Goal: Task Accomplishment & Management: Manage account settings

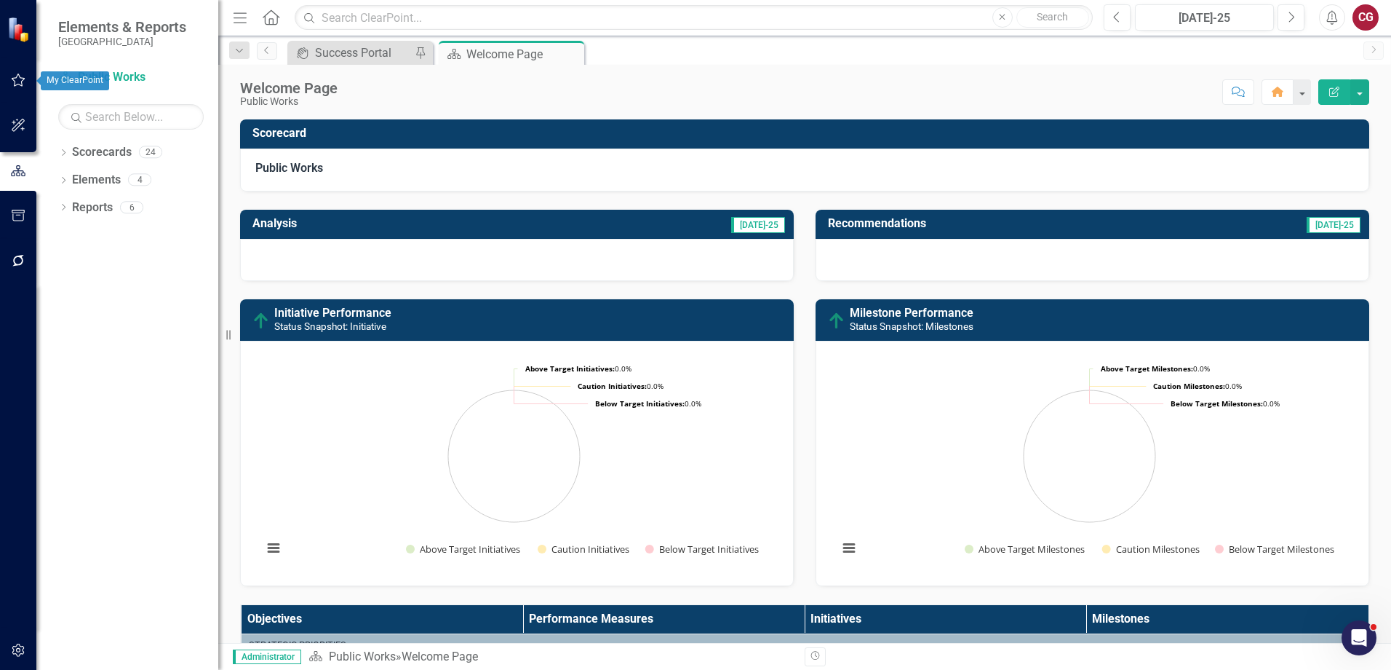
click at [20, 78] on icon "button" at bounding box center [18, 80] width 15 height 12
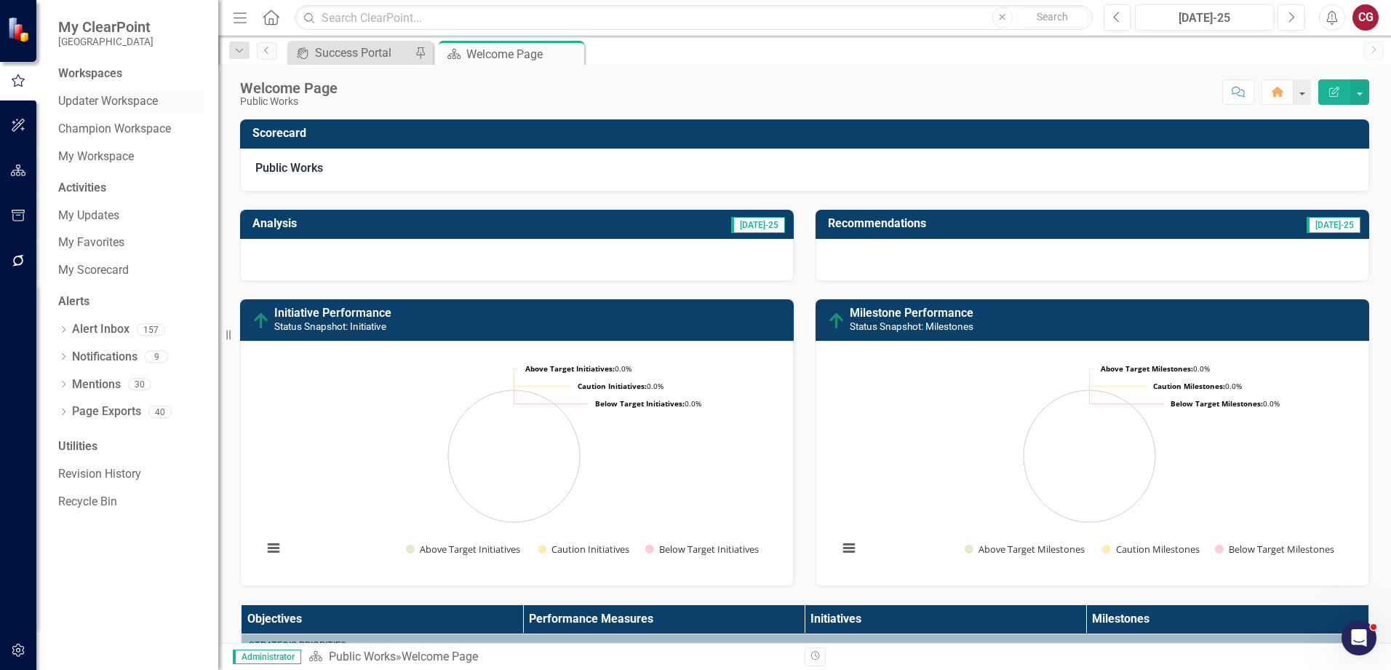
click at [86, 100] on link "Updater Workspace" at bounding box center [131, 101] width 146 height 17
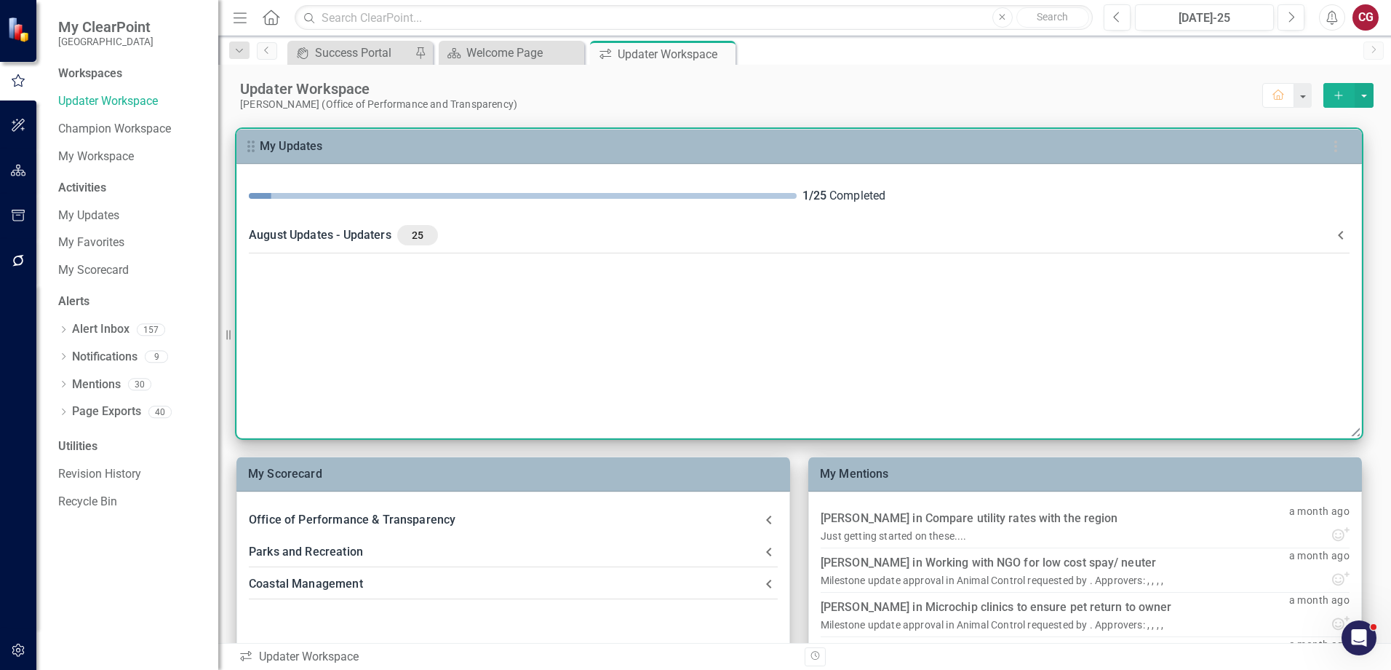
click at [393, 239] on div "August Updates - Updaters 25" at bounding box center [791, 235] width 1084 height 20
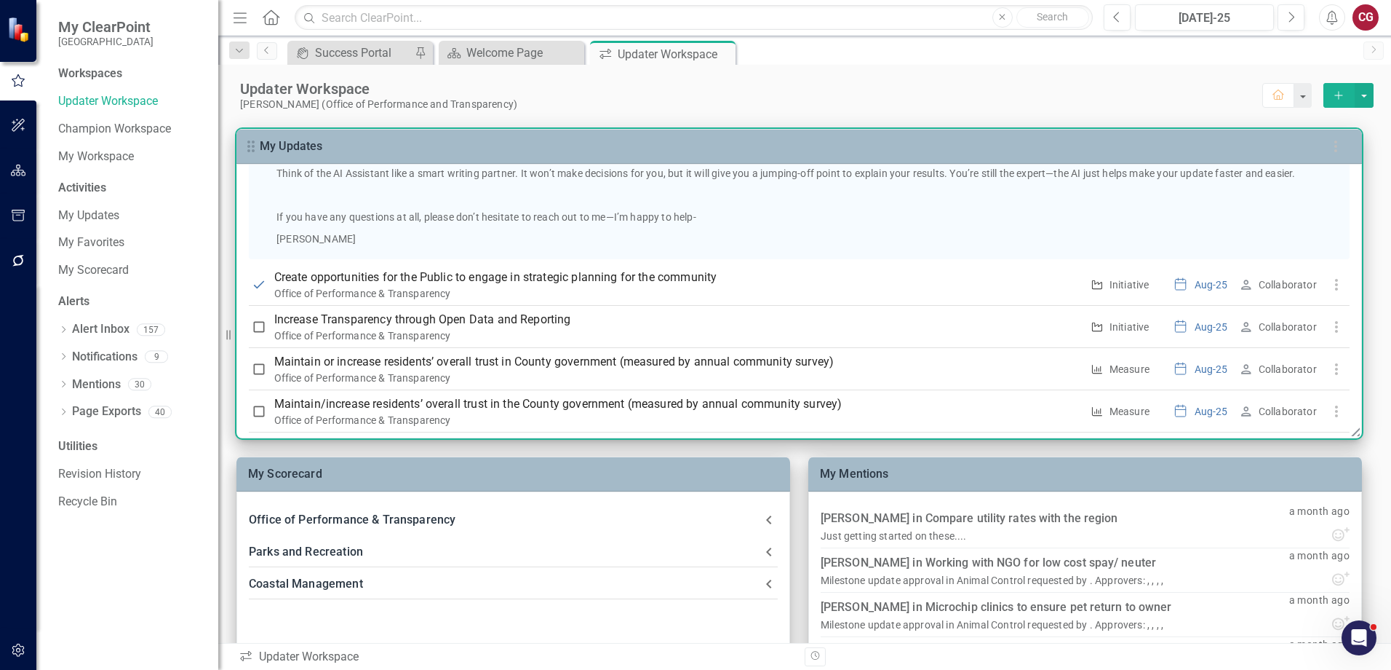
scroll to position [946, 0]
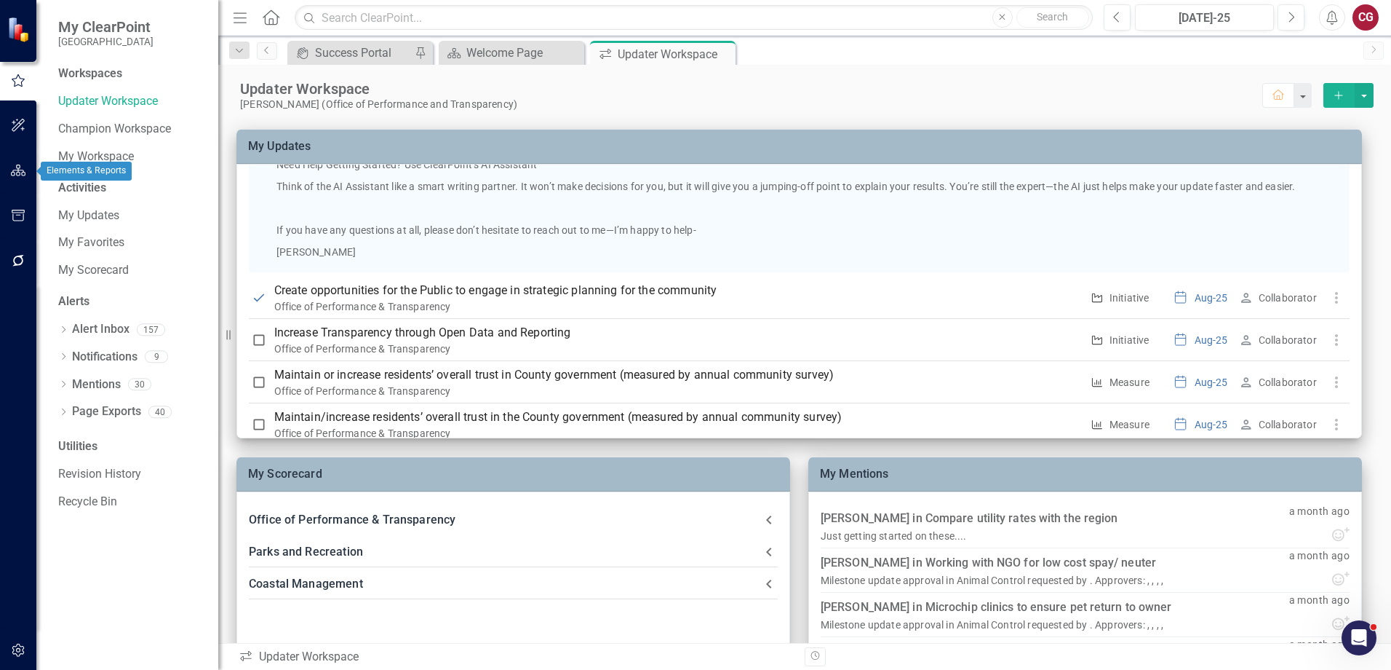
click at [24, 170] on icon "button" at bounding box center [18, 170] width 15 height 12
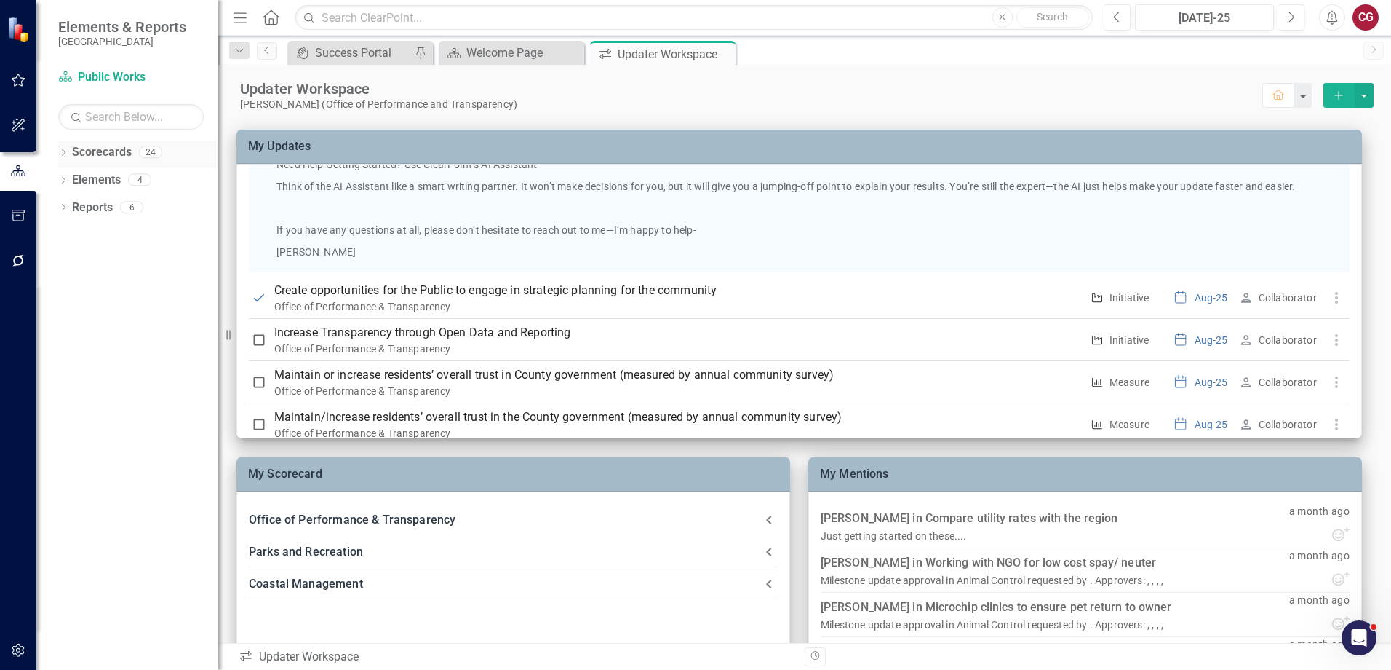
click at [61, 151] on icon "Dropdown" at bounding box center [63, 154] width 10 height 8
click at [66, 177] on icon "Dropdown" at bounding box center [70, 179] width 11 height 9
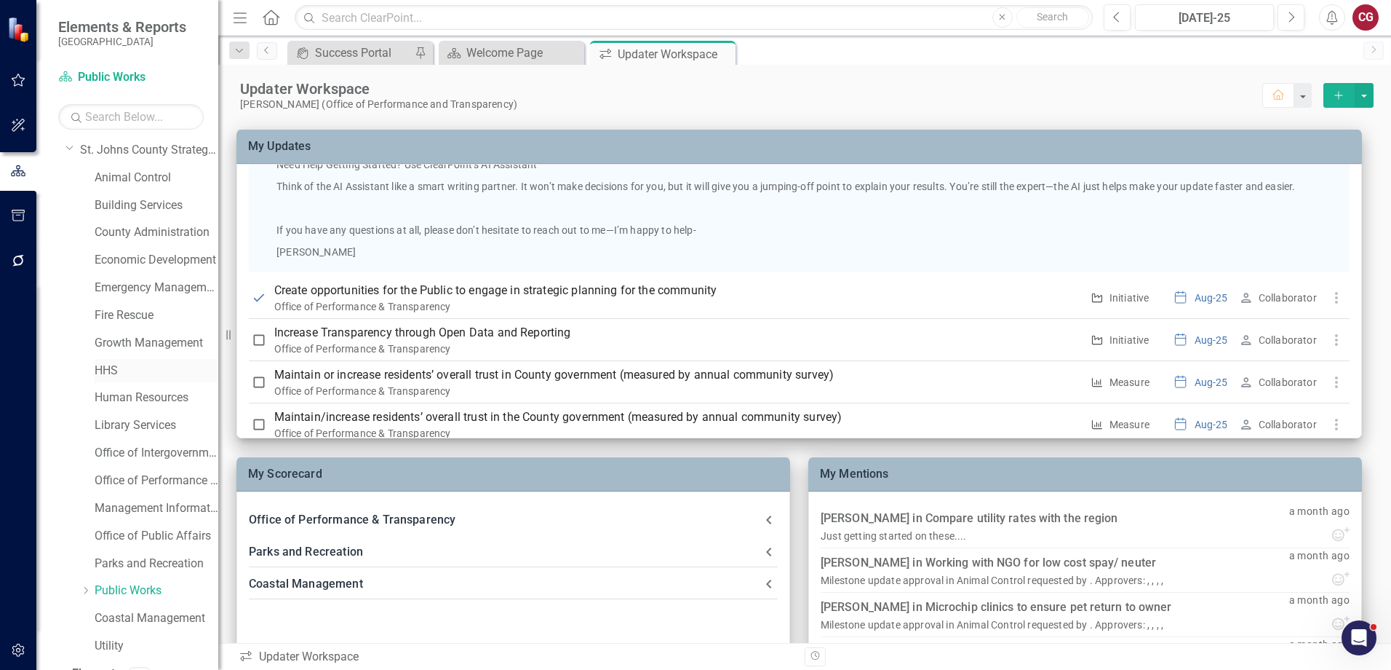
scroll to position [0, 0]
click at [119, 210] on link "Animal Control" at bounding box center [157, 207] width 124 height 17
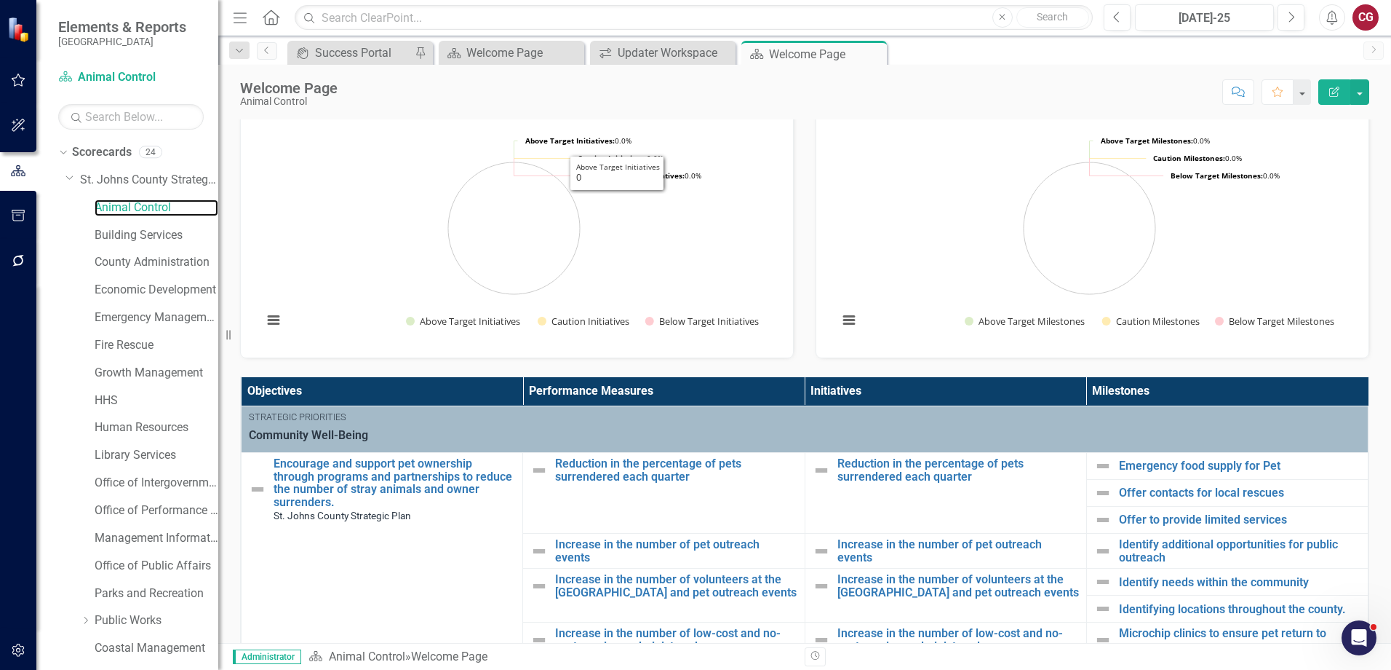
scroll to position [73, 0]
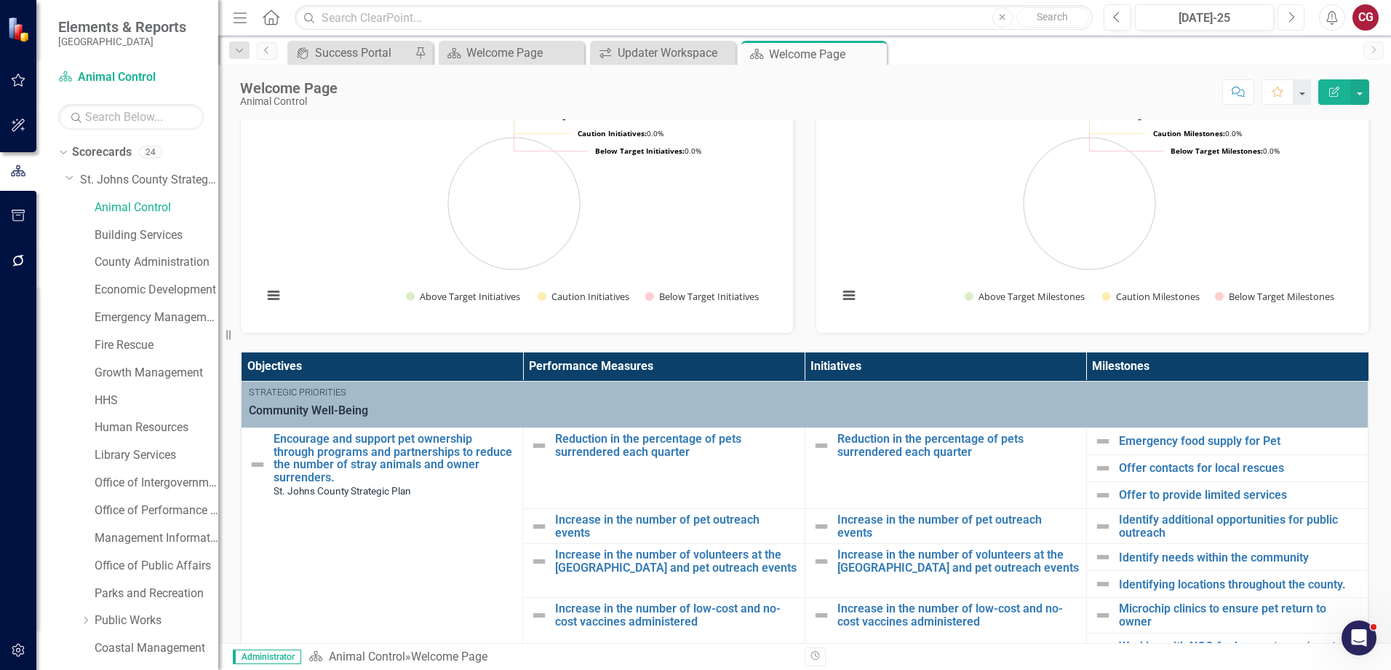
click at [1287, 12] on icon "Next" at bounding box center [1291, 17] width 8 height 13
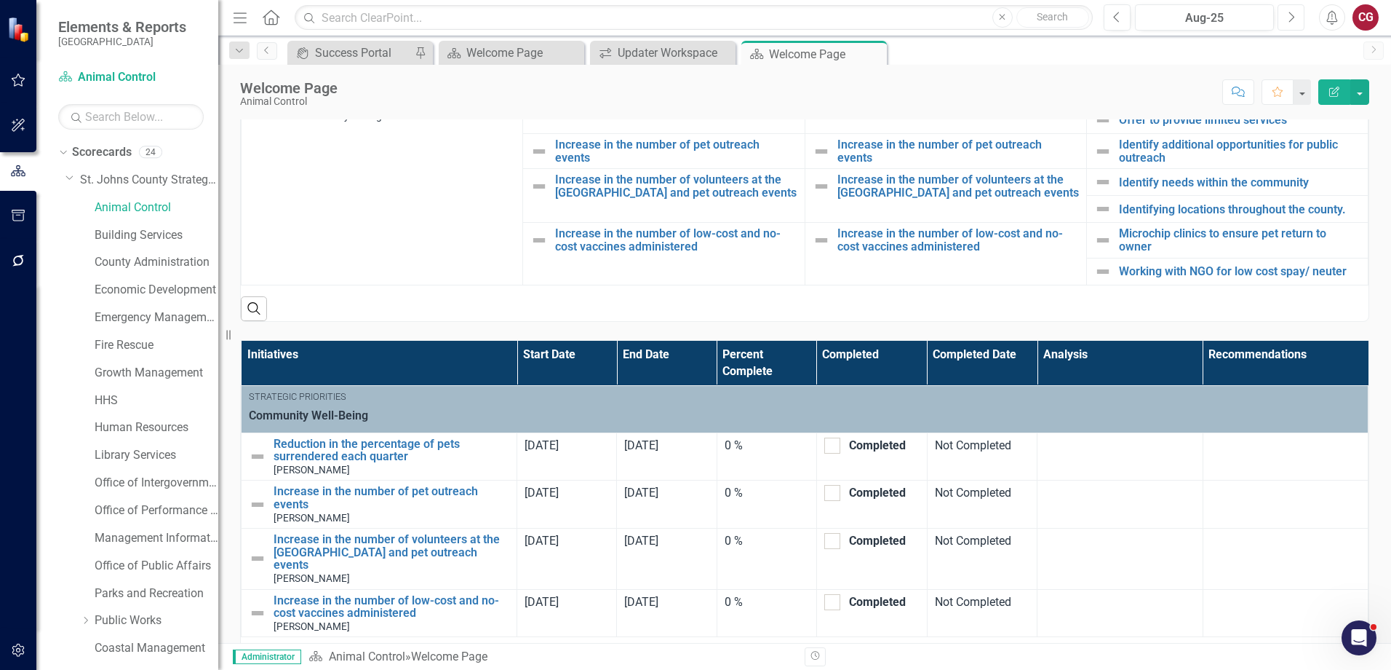
scroll to position [480, 0]
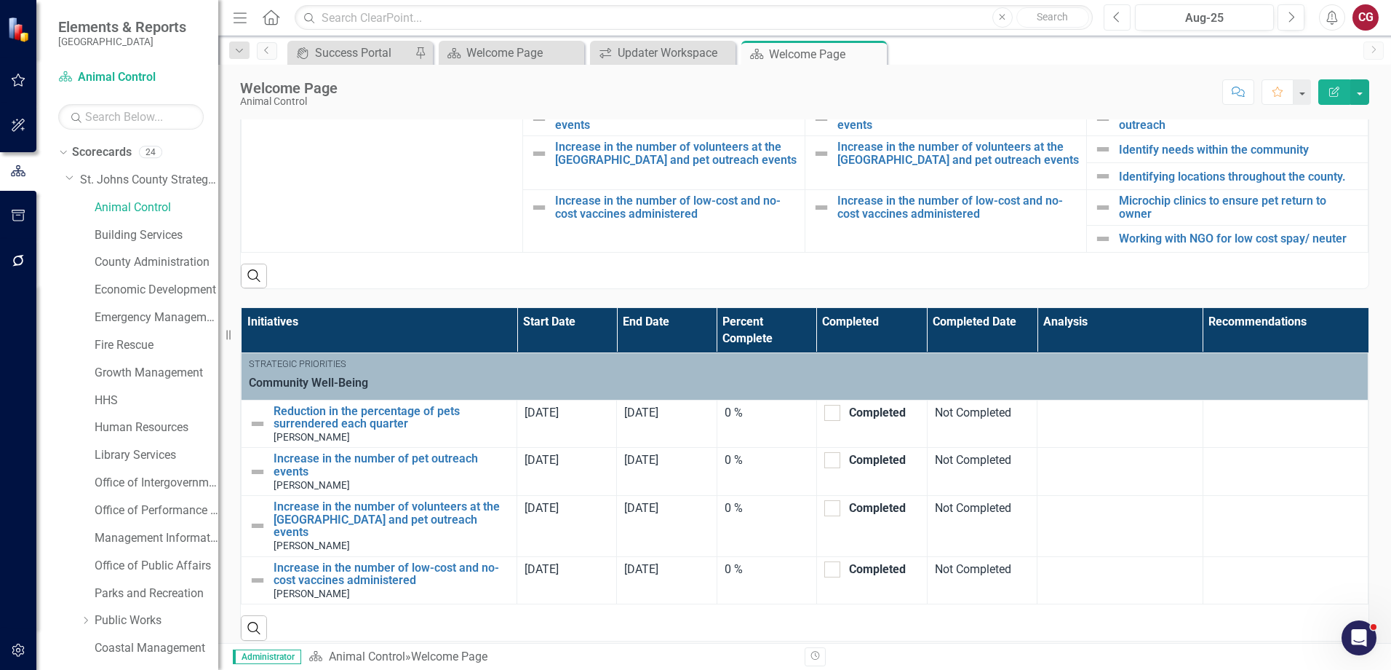
click at [1120, 18] on icon "Previous" at bounding box center [1117, 17] width 8 height 13
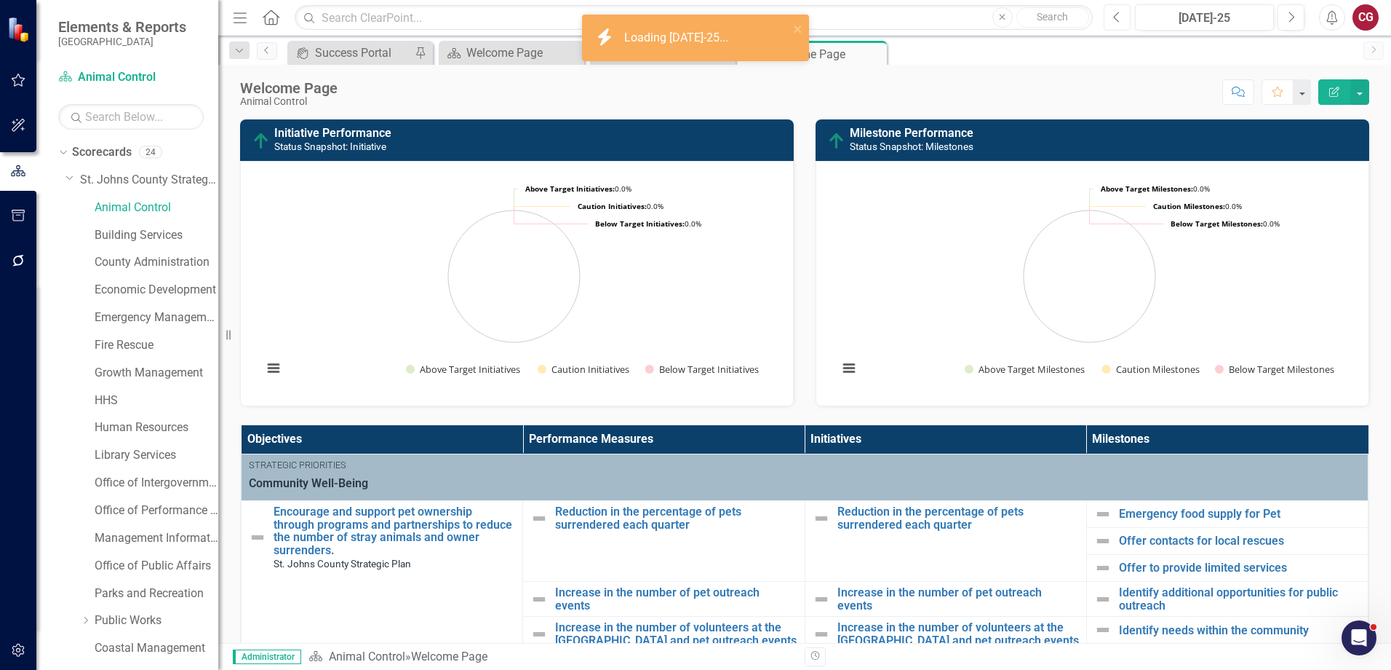
click at [1120, 18] on icon "Previous" at bounding box center [1117, 17] width 8 height 13
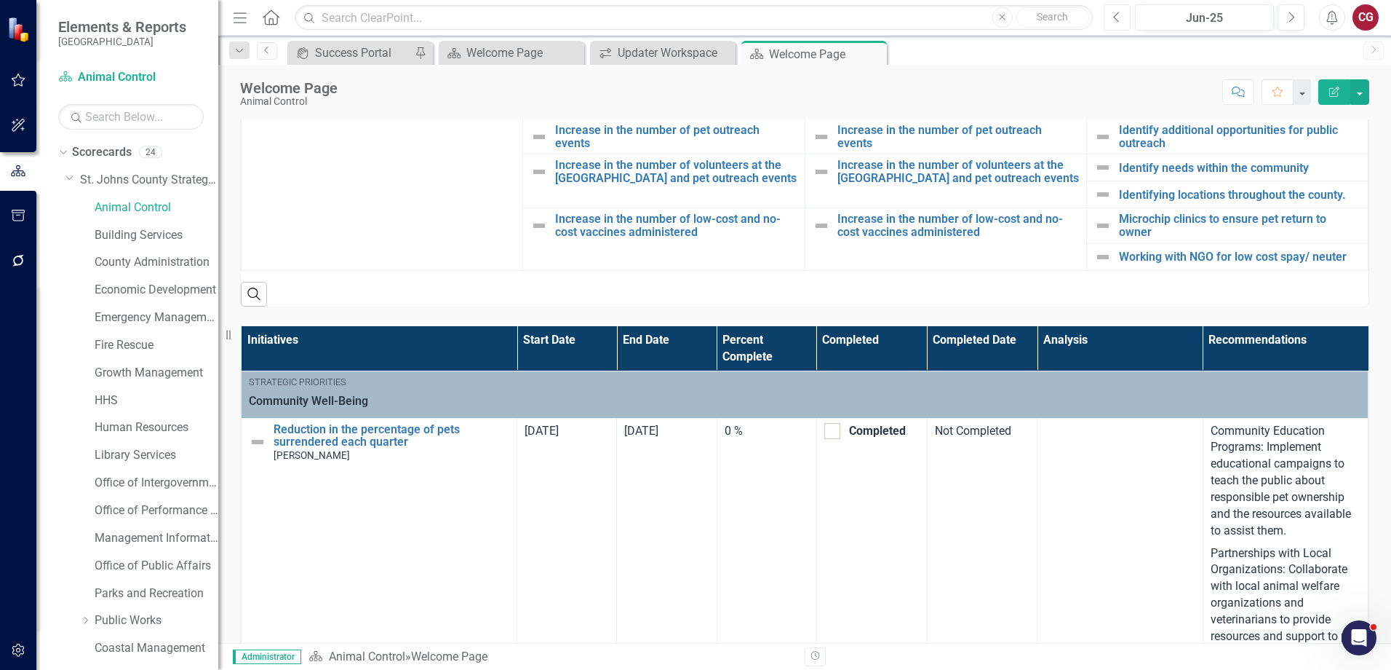
scroll to position [171, 0]
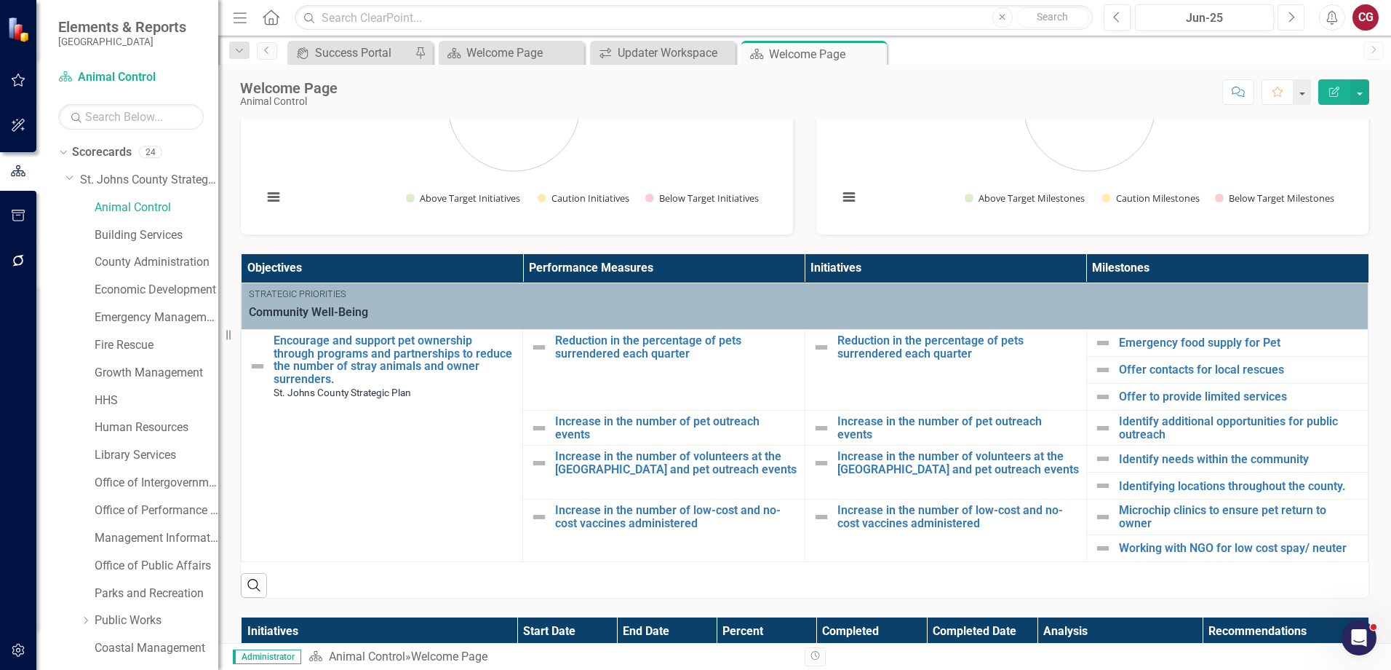
click at [1291, 15] on icon "Next" at bounding box center [1291, 17] width 8 height 13
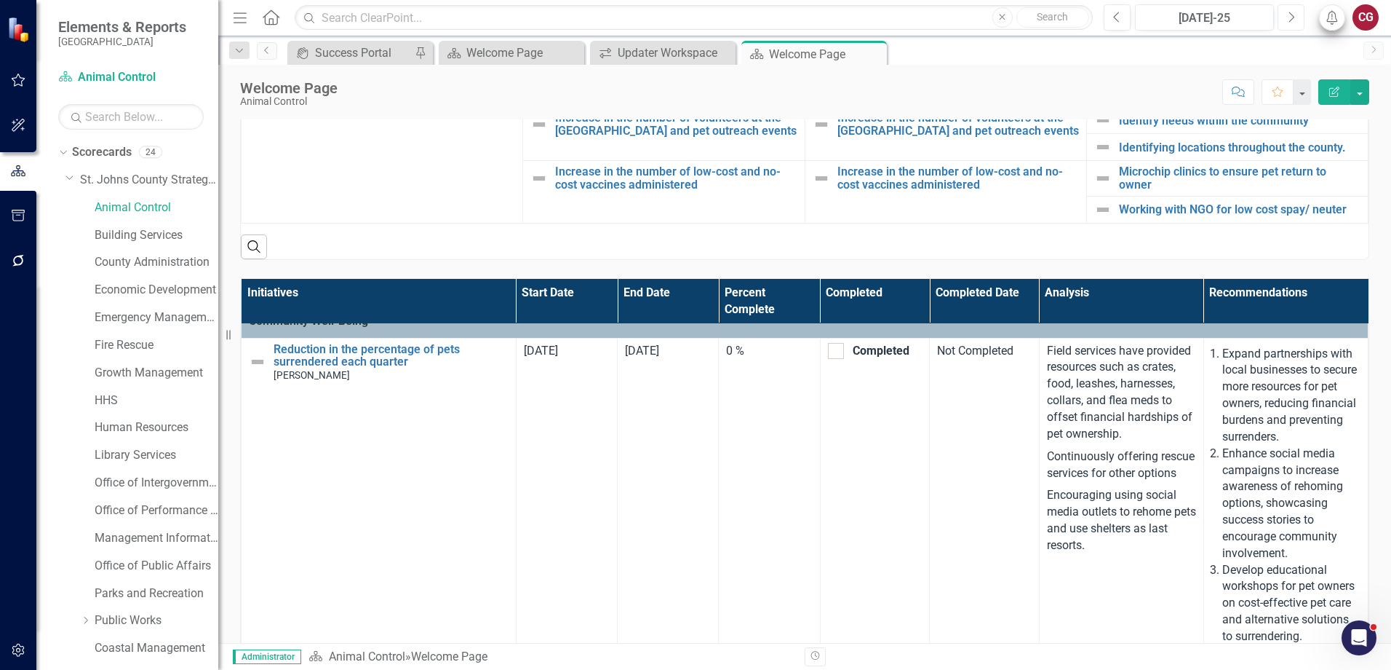
scroll to position [48, 0]
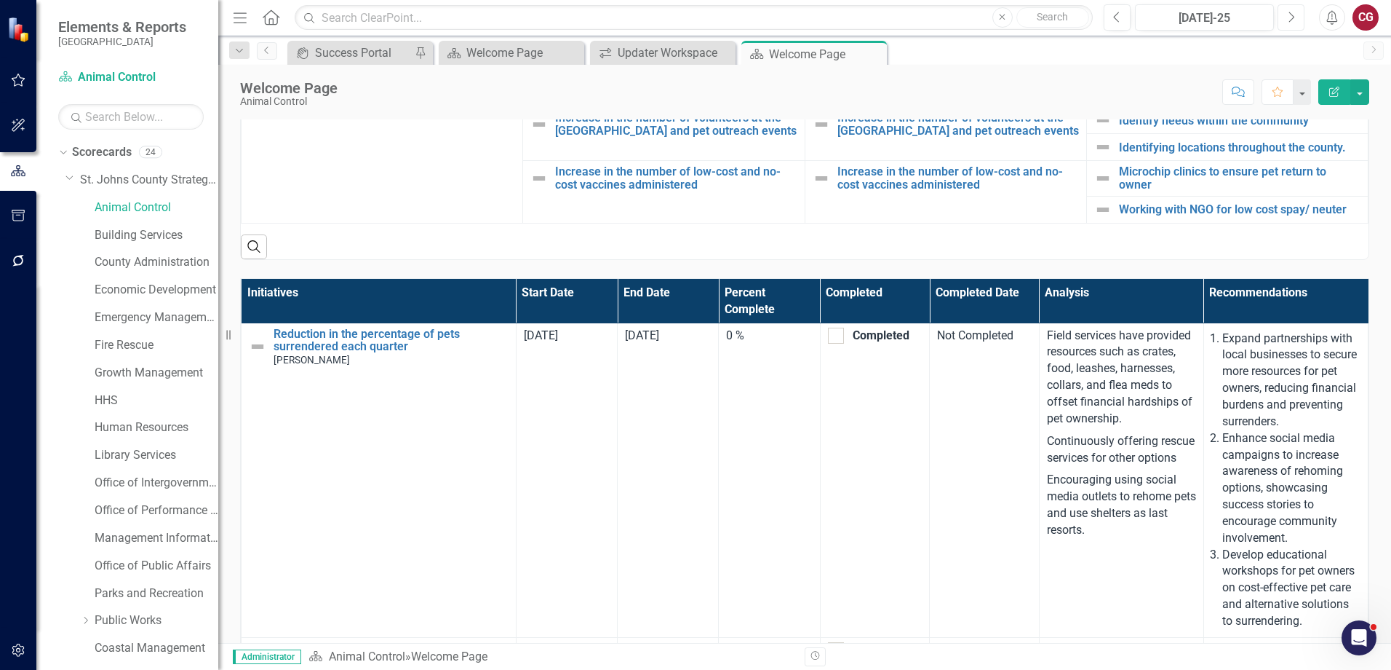
click at [1296, 20] on button "Next" at bounding box center [1291, 17] width 27 height 26
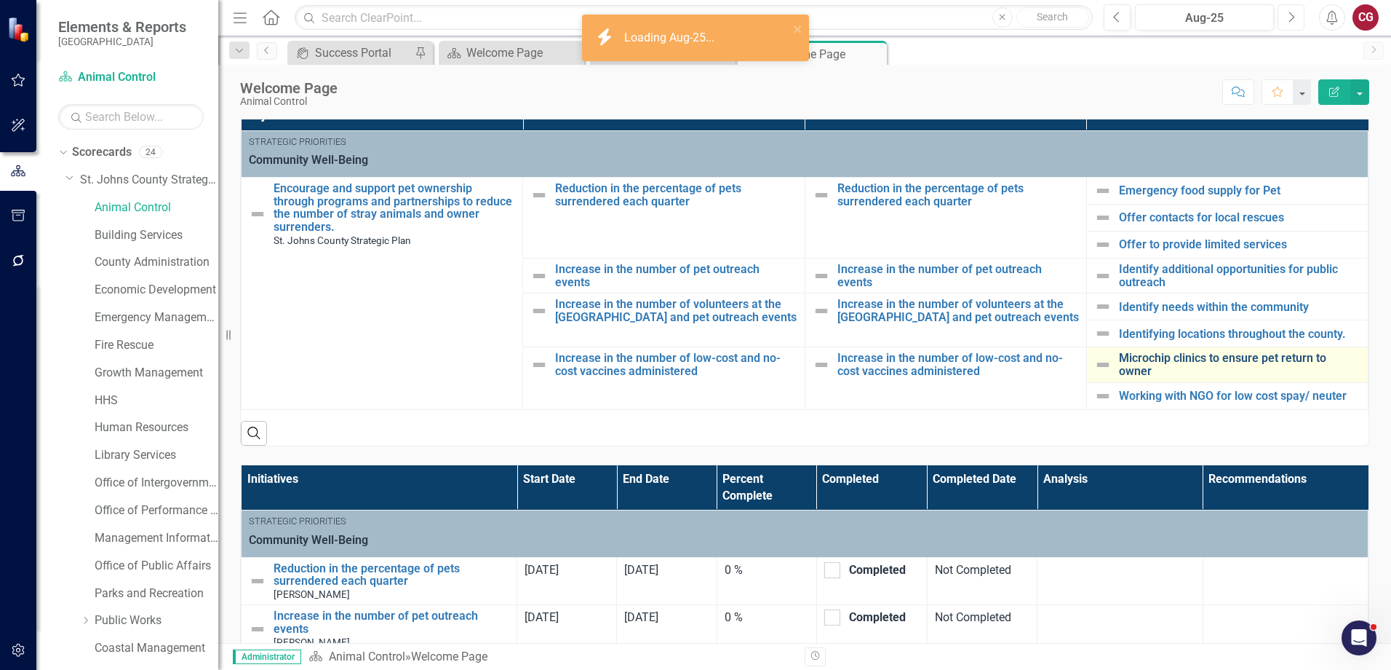
scroll to position [189, 0]
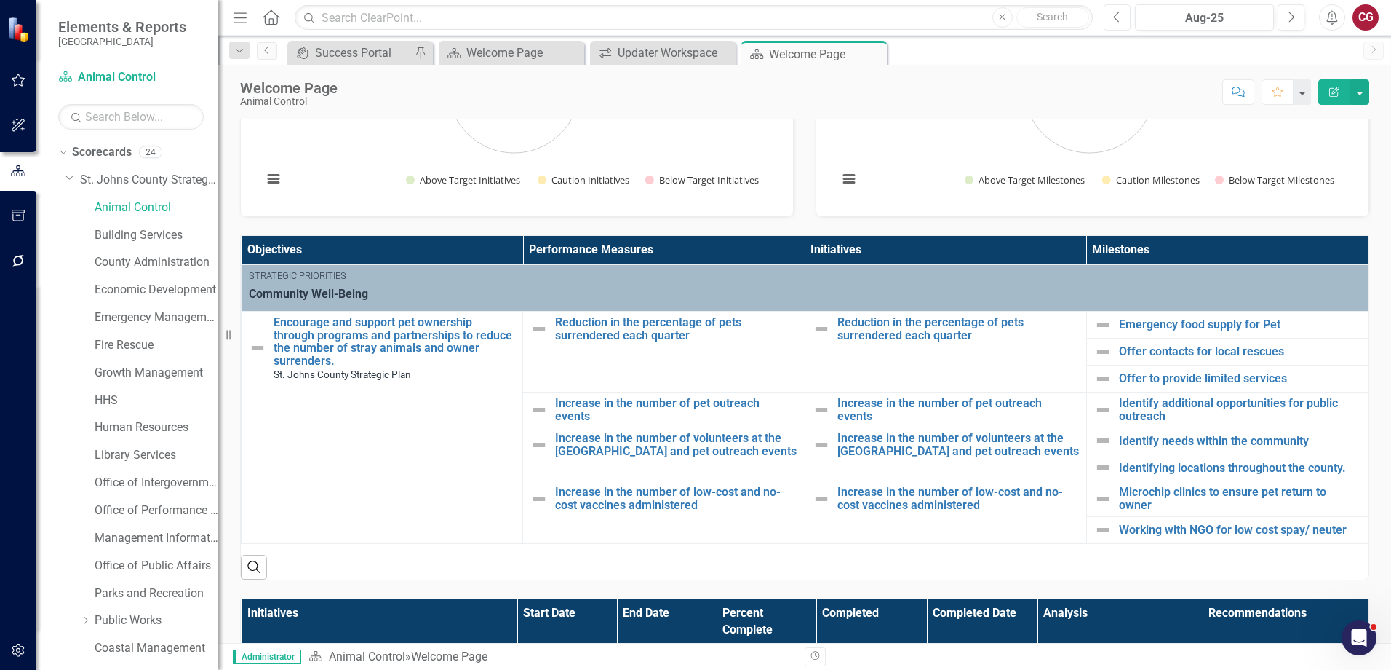
click at [1122, 15] on button "Previous" at bounding box center [1117, 17] width 27 height 26
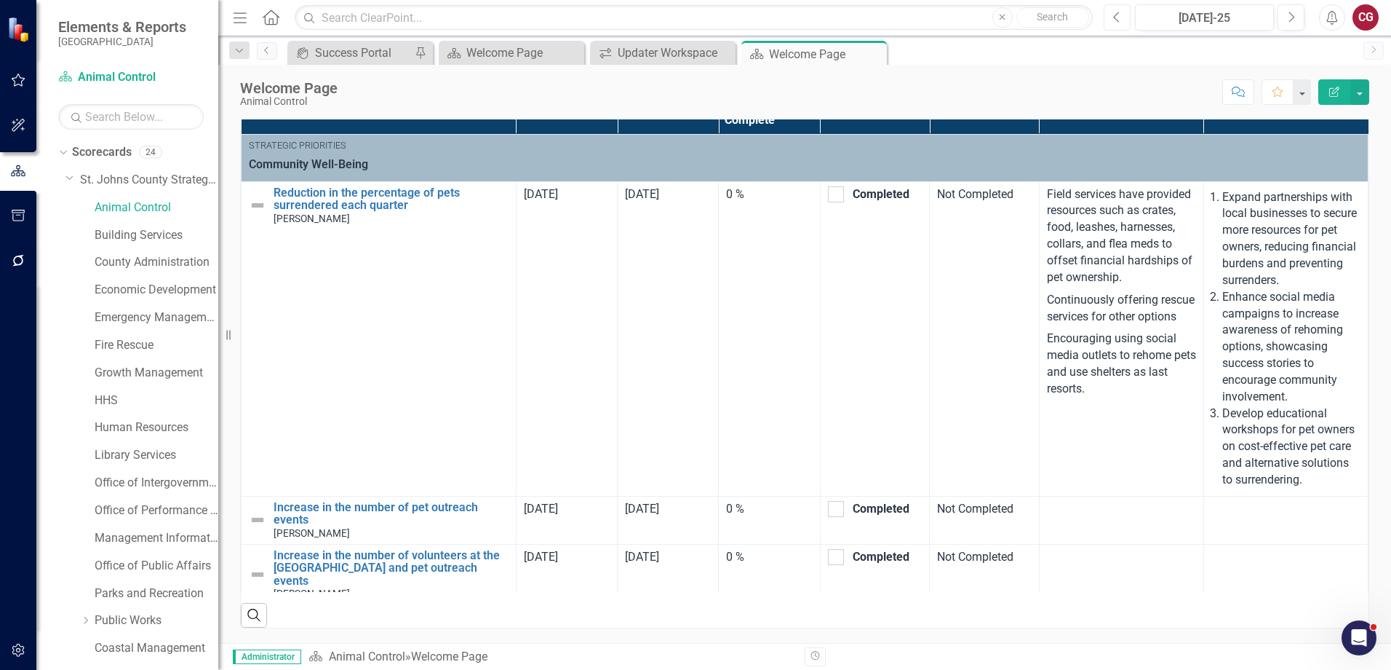
click at [1118, 21] on icon "Previous" at bounding box center [1117, 17] width 8 height 13
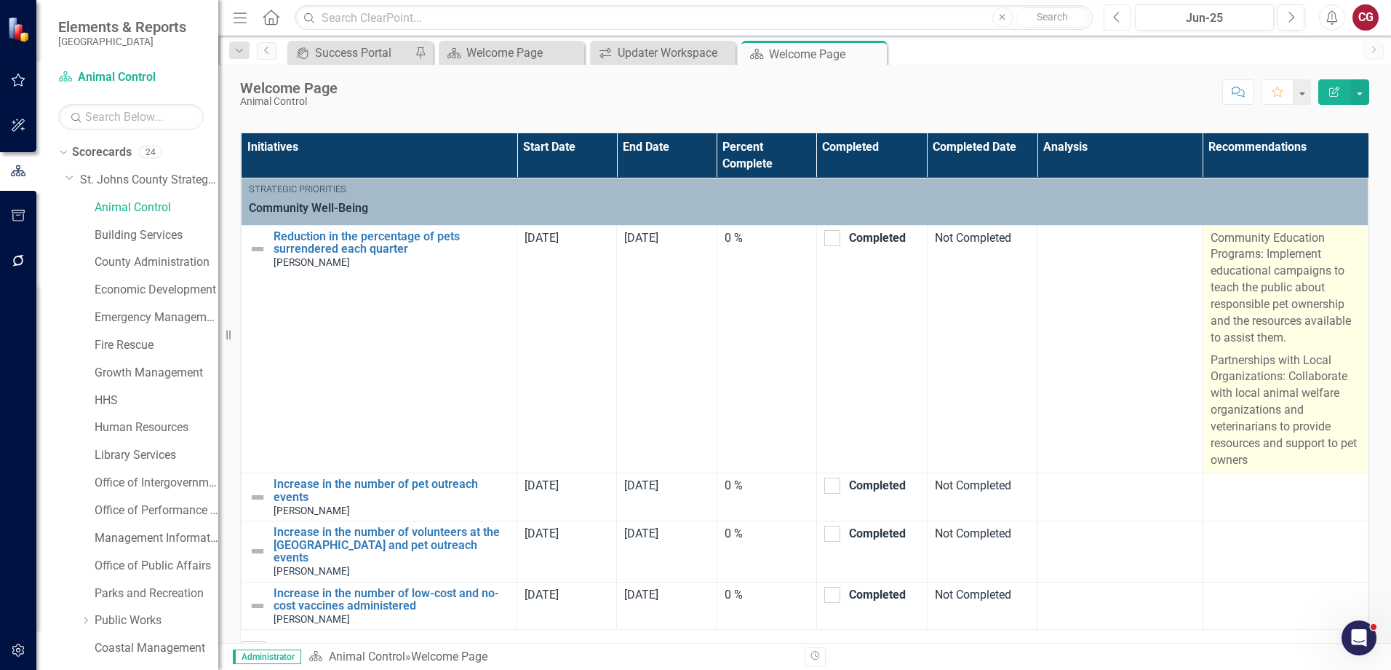
scroll to position [680, 0]
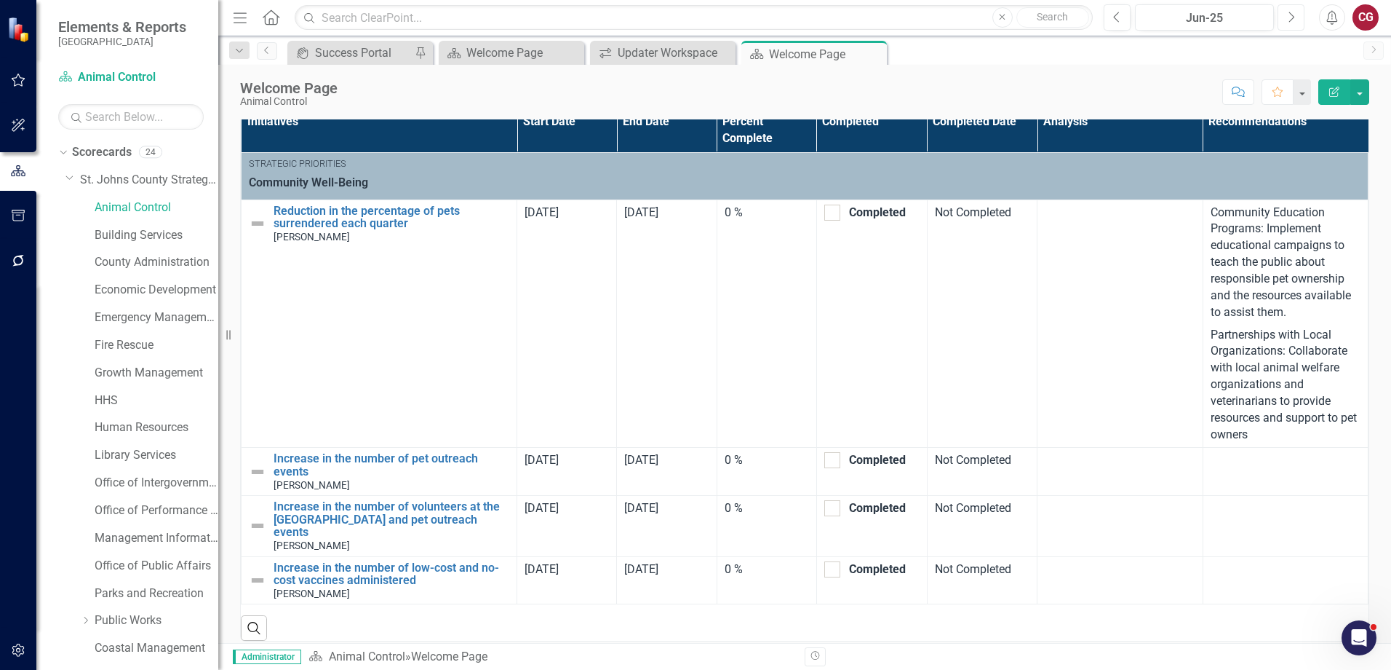
click at [1290, 20] on icon "Next" at bounding box center [1291, 17] width 8 height 13
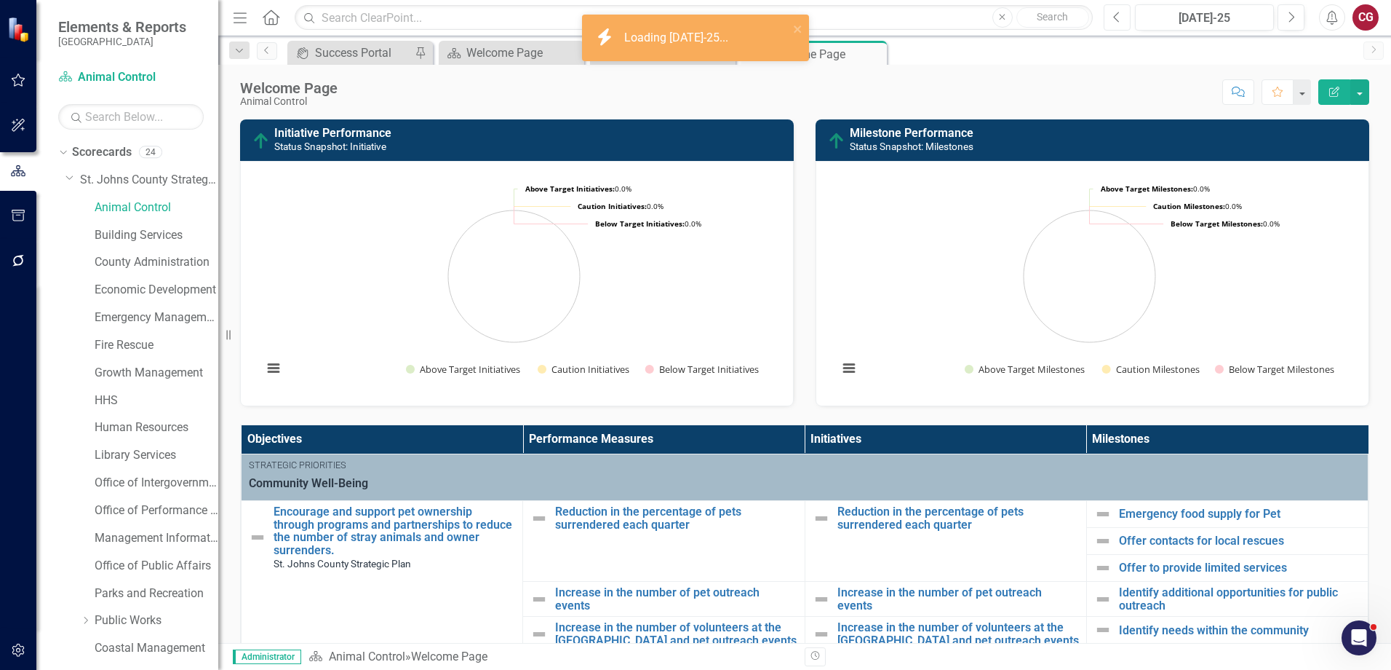
click at [1116, 20] on icon "Previous" at bounding box center [1117, 17] width 8 height 13
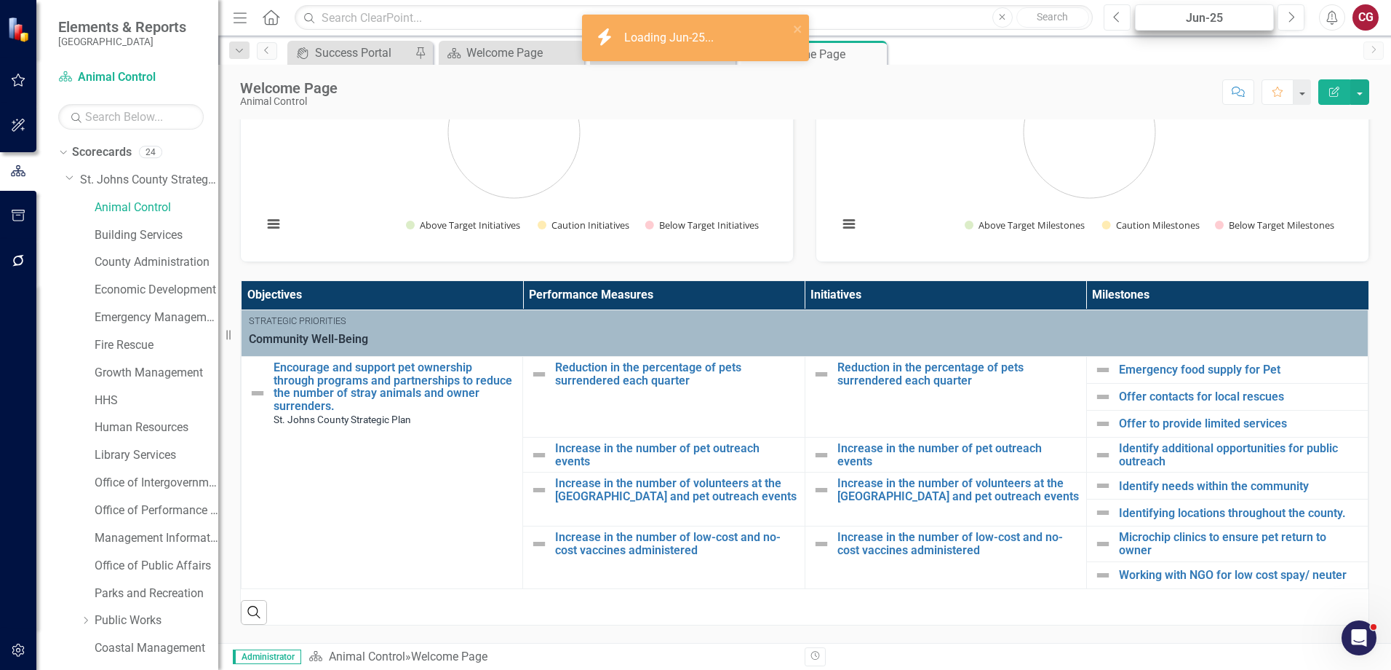
scroll to position [146, 0]
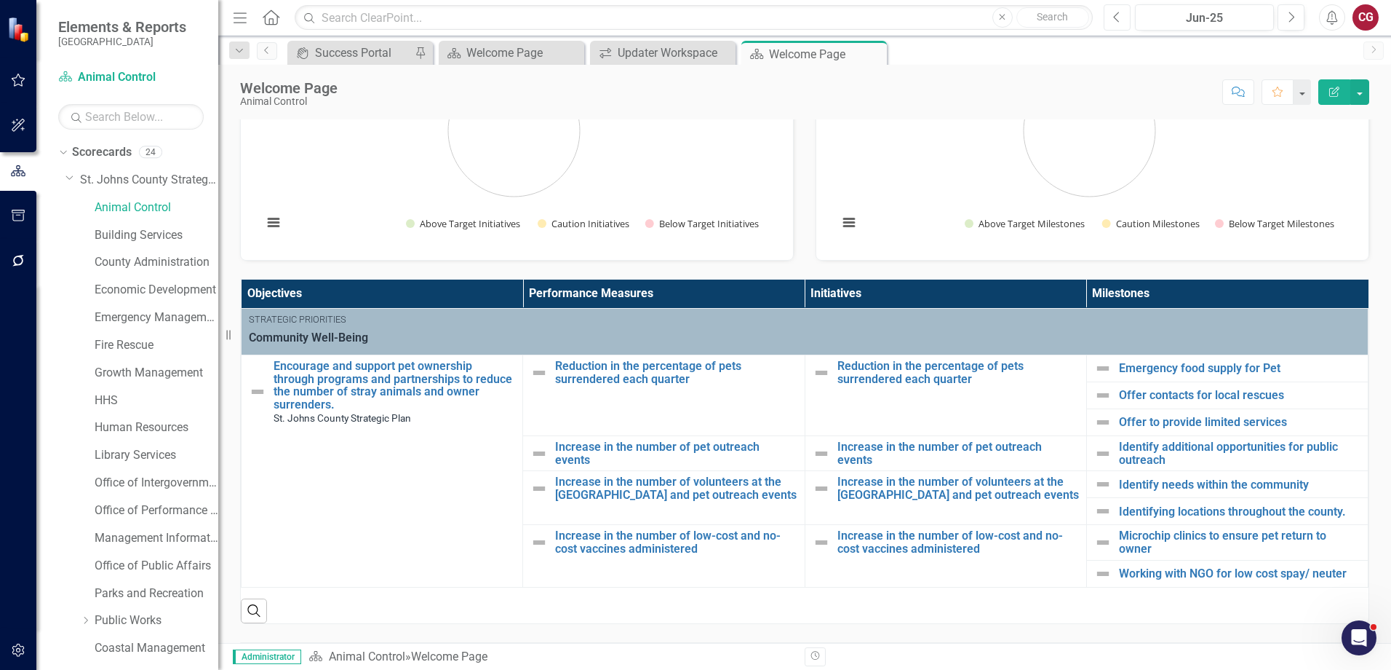
click at [1129, 25] on button "Previous" at bounding box center [1117, 17] width 27 height 26
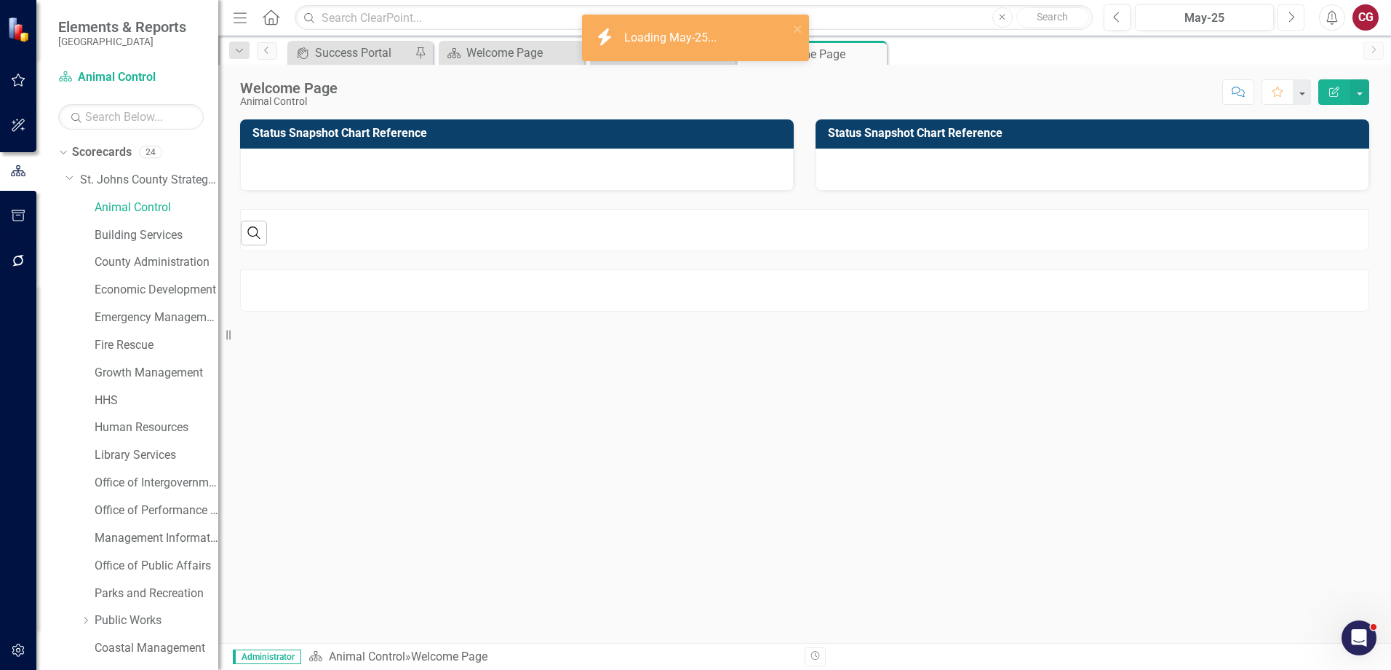
click at [1302, 16] on button "Next" at bounding box center [1291, 17] width 27 height 26
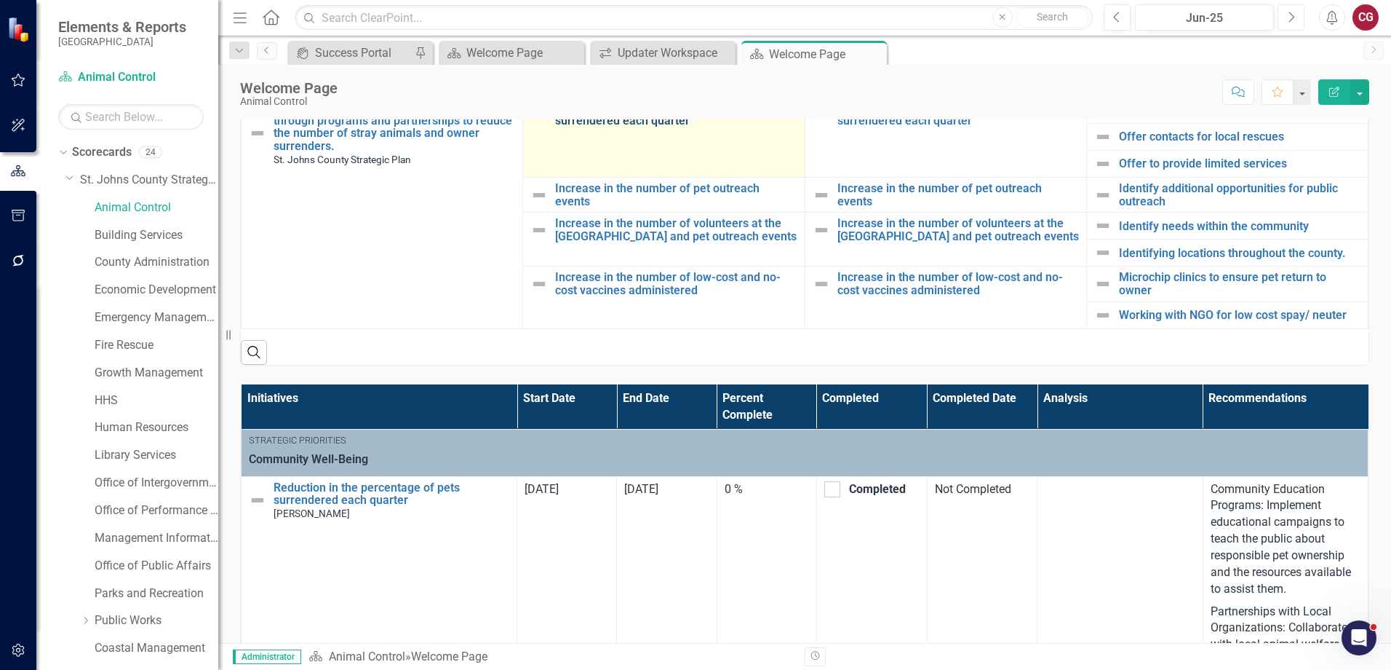
scroll to position [437, 0]
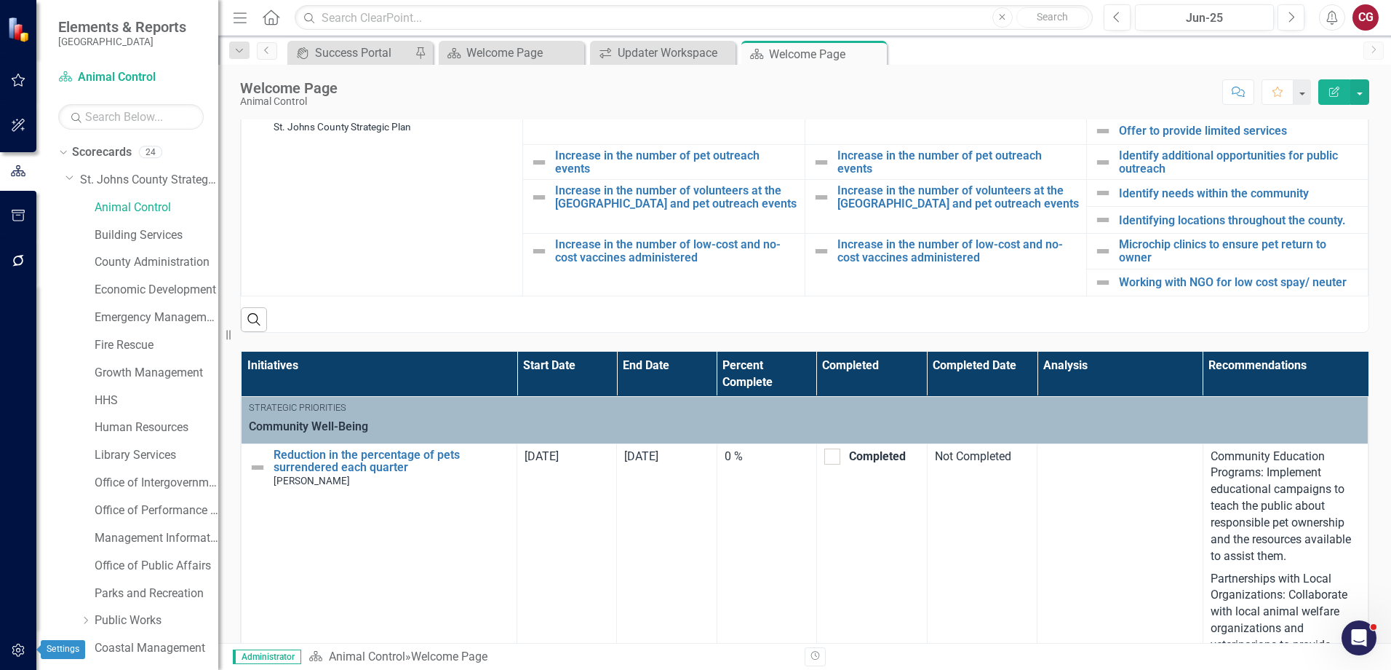
click at [16, 642] on button "button" at bounding box center [18, 650] width 33 height 31
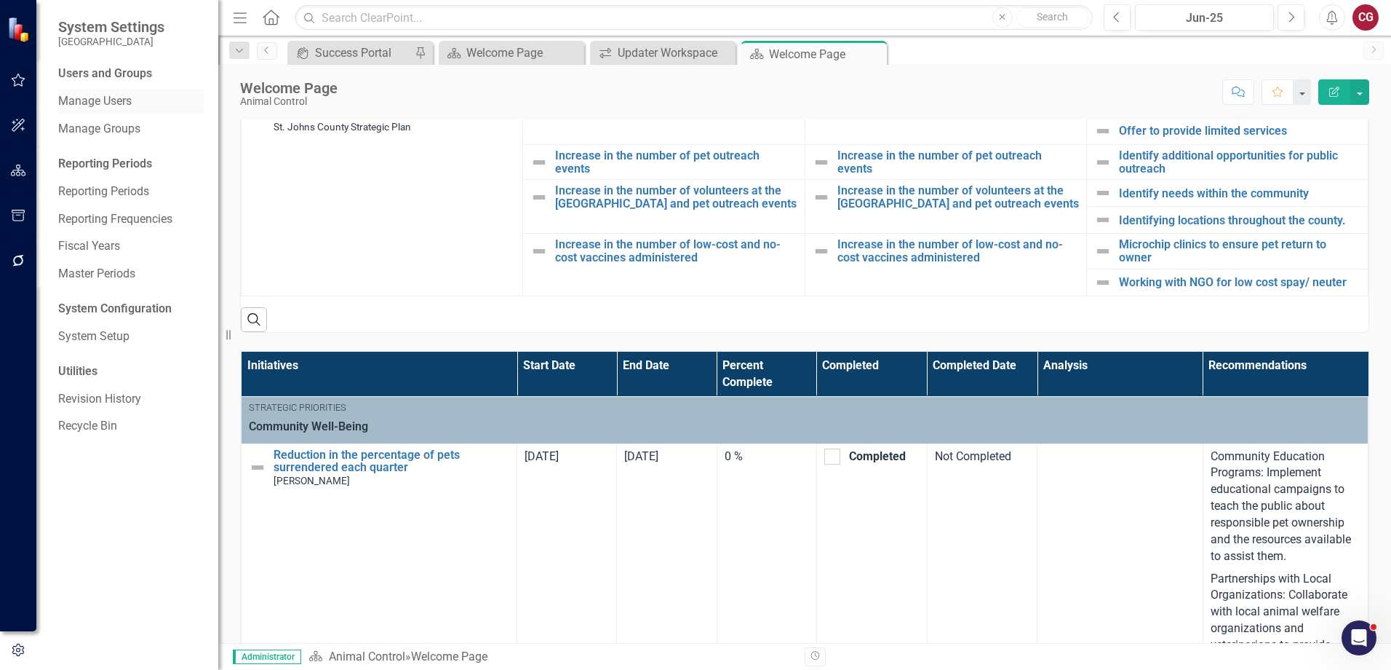
click at [92, 97] on link "Manage Users" at bounding box center [131, 101] width 146 height 17
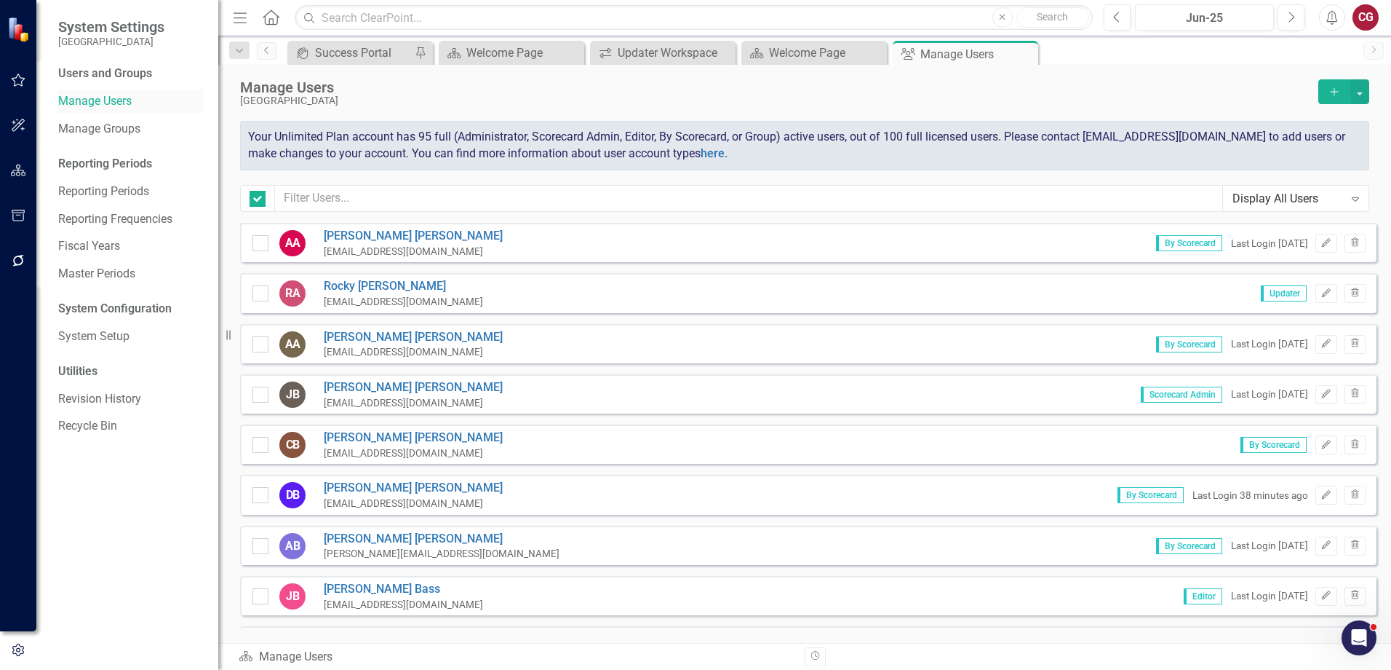
checkbox input "false"
click at [654, 108] on div "Manage Users [GEOGRAPHIC_DATA] Add" at bounding box center [804, 99] width 1129 height 41
click at [25, 163] on button "button" at bounding box center [18, 171] width 33 height 31
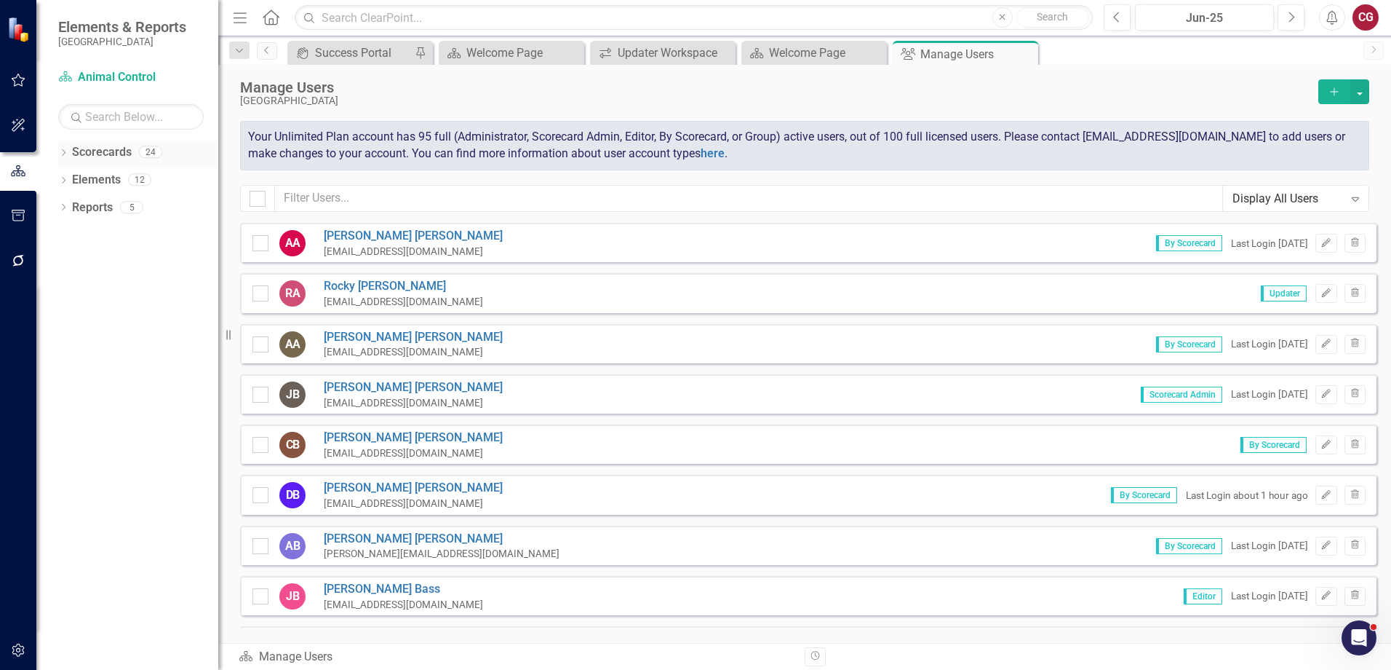
click at [65, 152] on icon "Dropdown" at bounding box center [63, 154] width 10 height 8
click at [111, 173] on link "St. Johns County Strategic Plan" at bounding box center [149, 180] width 138 height 17
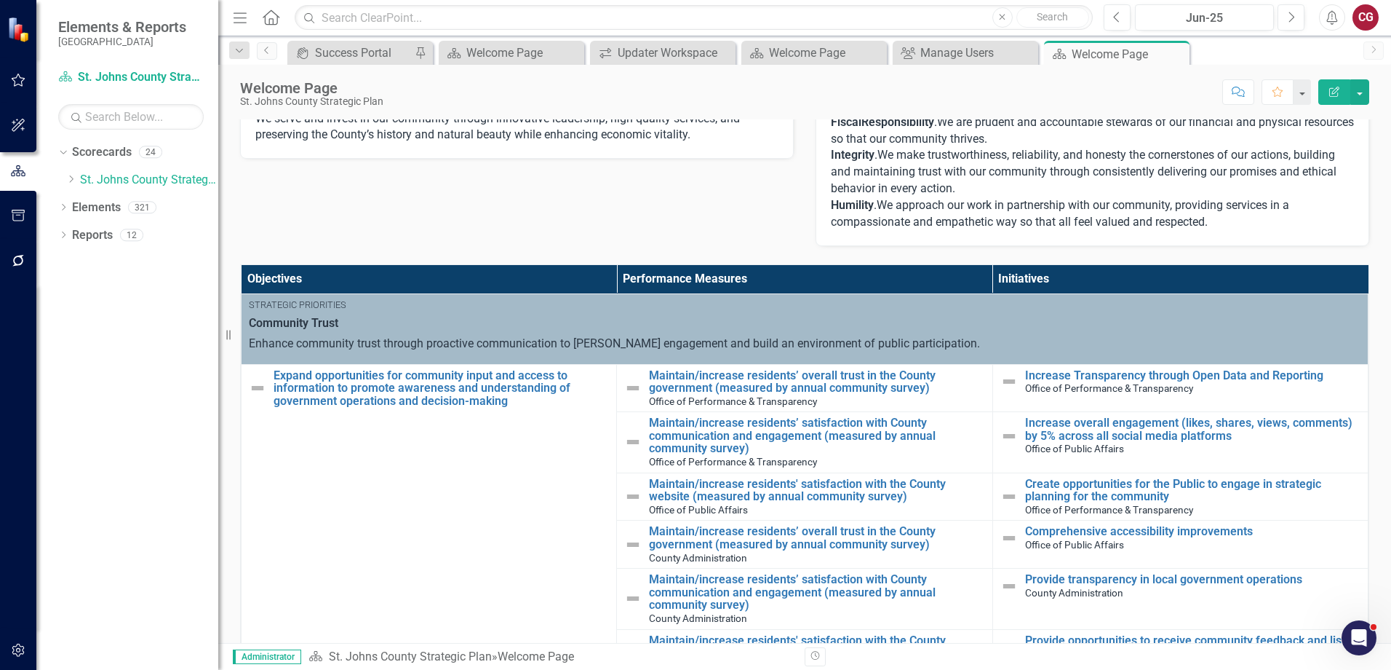
scroll to position [364, 0]
